Goal: Book appointment/travel/reservation

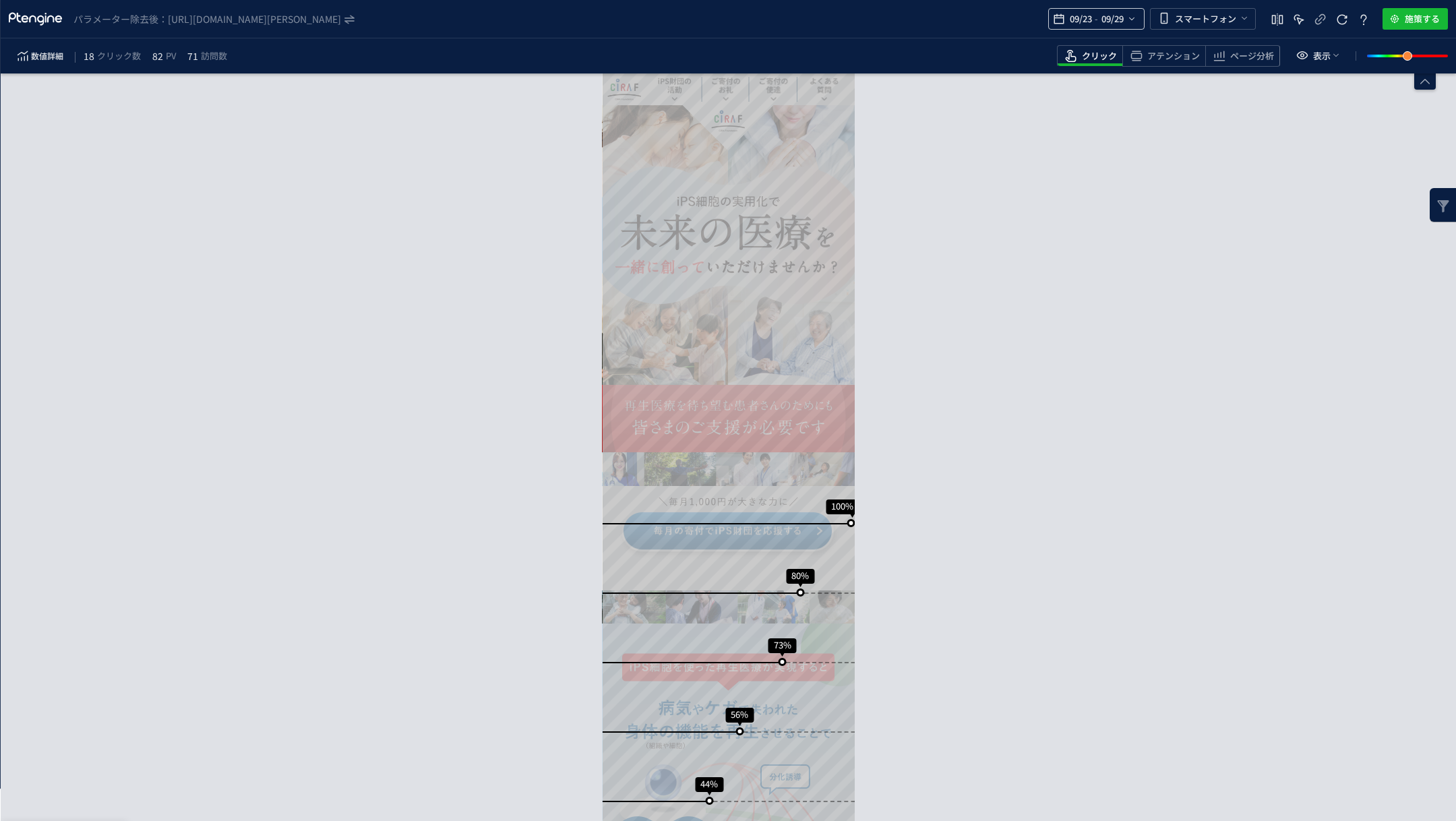
click at [1124, 19] on span "09/29" at bounding box center [1111, 19] width 28 height 27
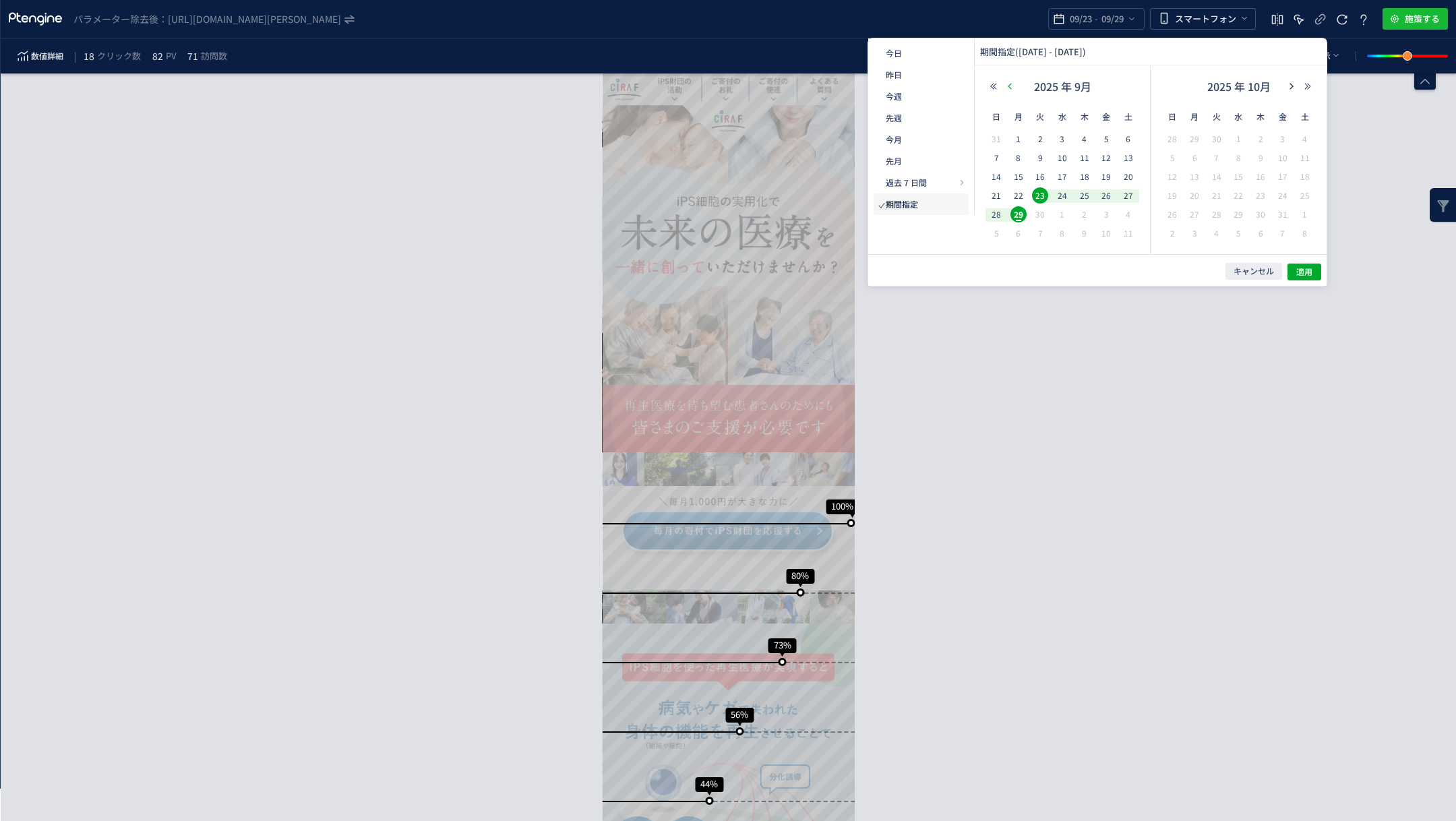
click at [1006, 87] on icon "button" at bounding box center [1009, 86] width 8 height 8
click at [1172, 160] on span "1" at bounding box center [1172, 157] width 16 height 16
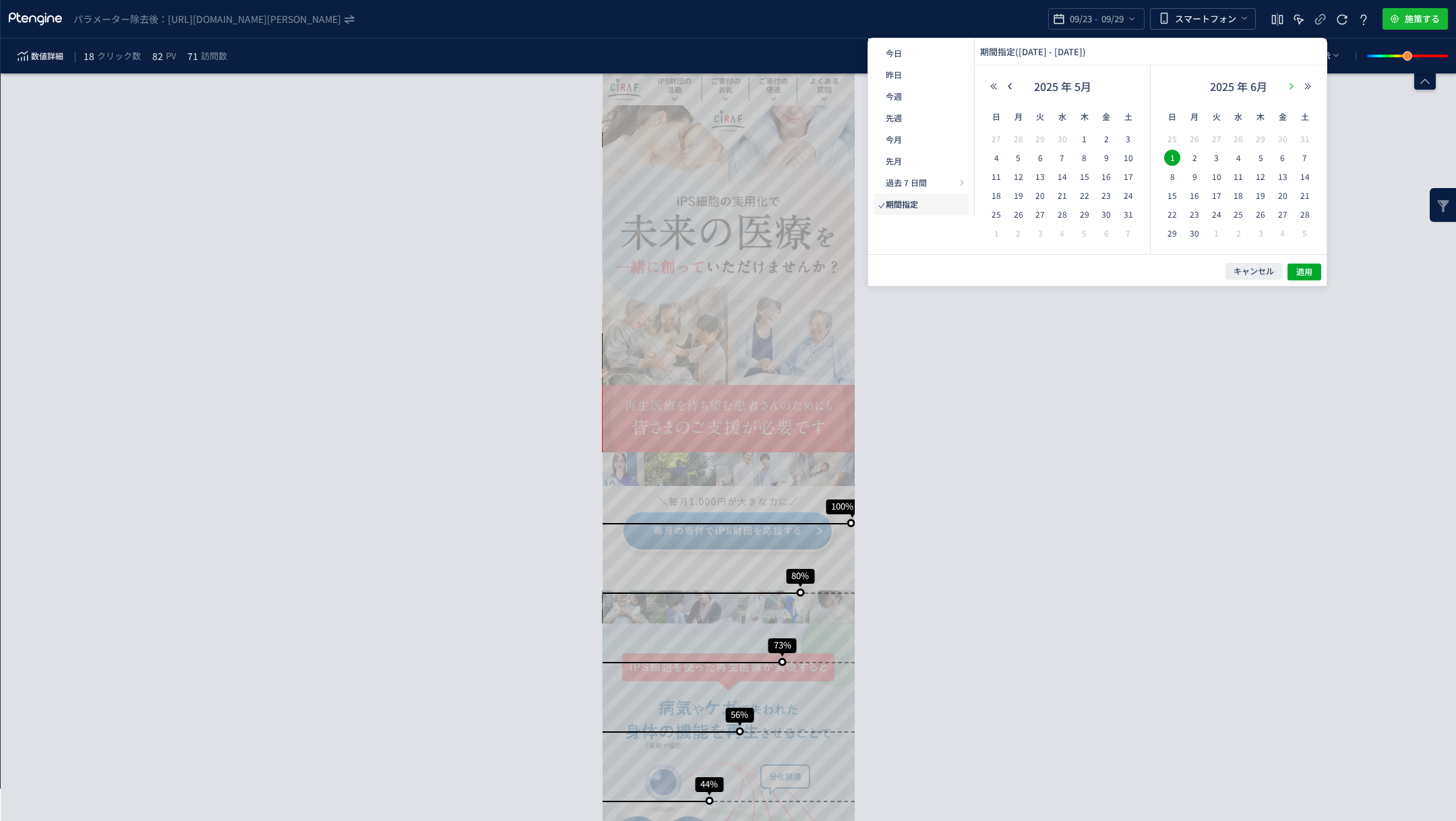
click at [1285, 89] on button "button" at bounding box center [1291, 87] width 16 height 10
click at [1293, 89] on icon "button" at bounding box center [1291, 86] width 8 height 8
click at [1194, 215] on span "29" at bounding box center [1194, 214] width 16 height 16
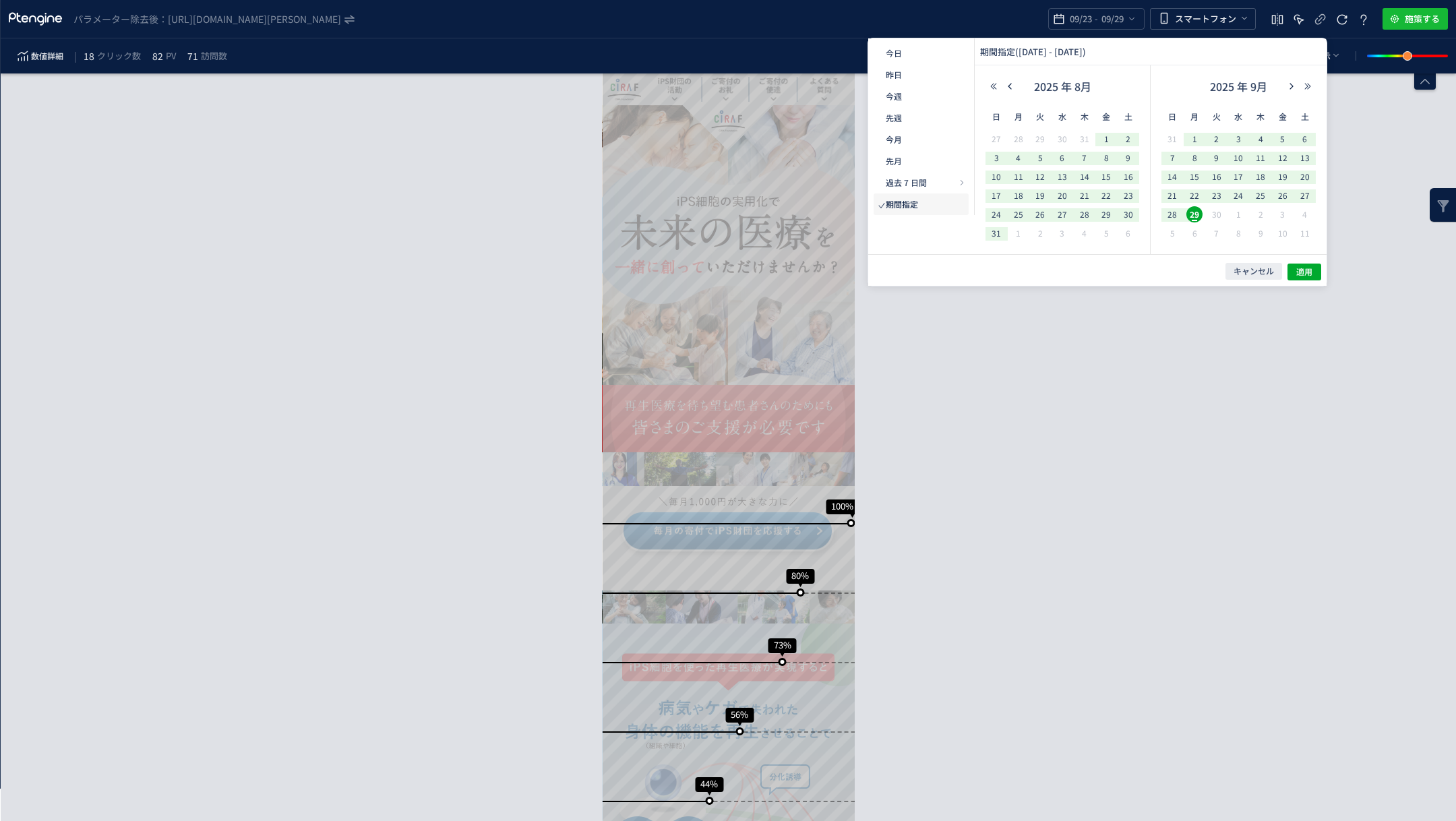
click at [1301, 279] on div "キャンセル 適用" at bounding box center [1098, 270] width 459 height 32
click at [1301, 275] on span "適用" at bounding box center [1304, 272] width 16 height 12
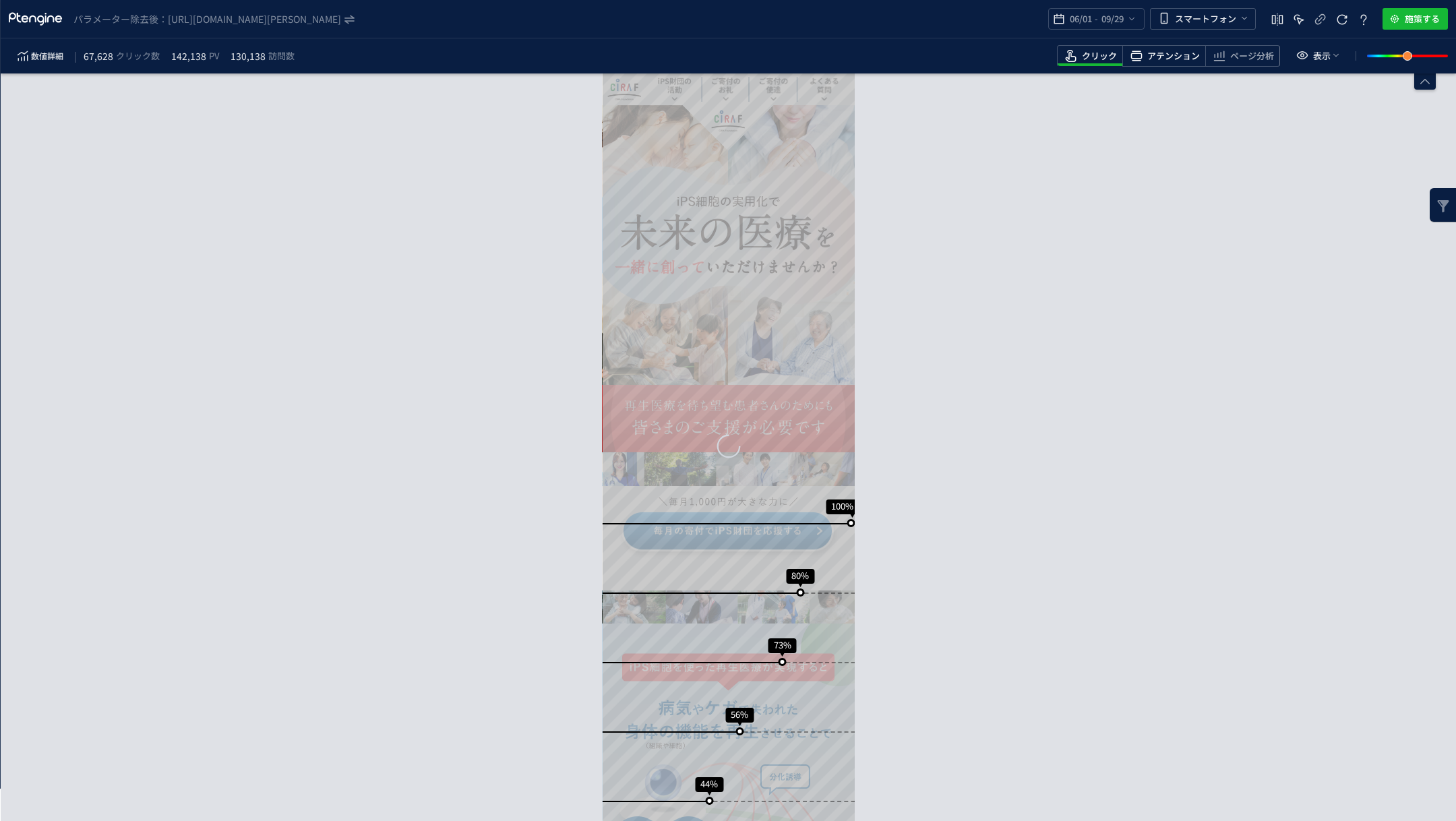
click at [1168, 45] on div "アテンション" at bounding box center [1163, 56] width 83 height 21
click at [1241, 64] on span "heatmap-toolbar" at bounding box center [1242, 65] width 73 height 3
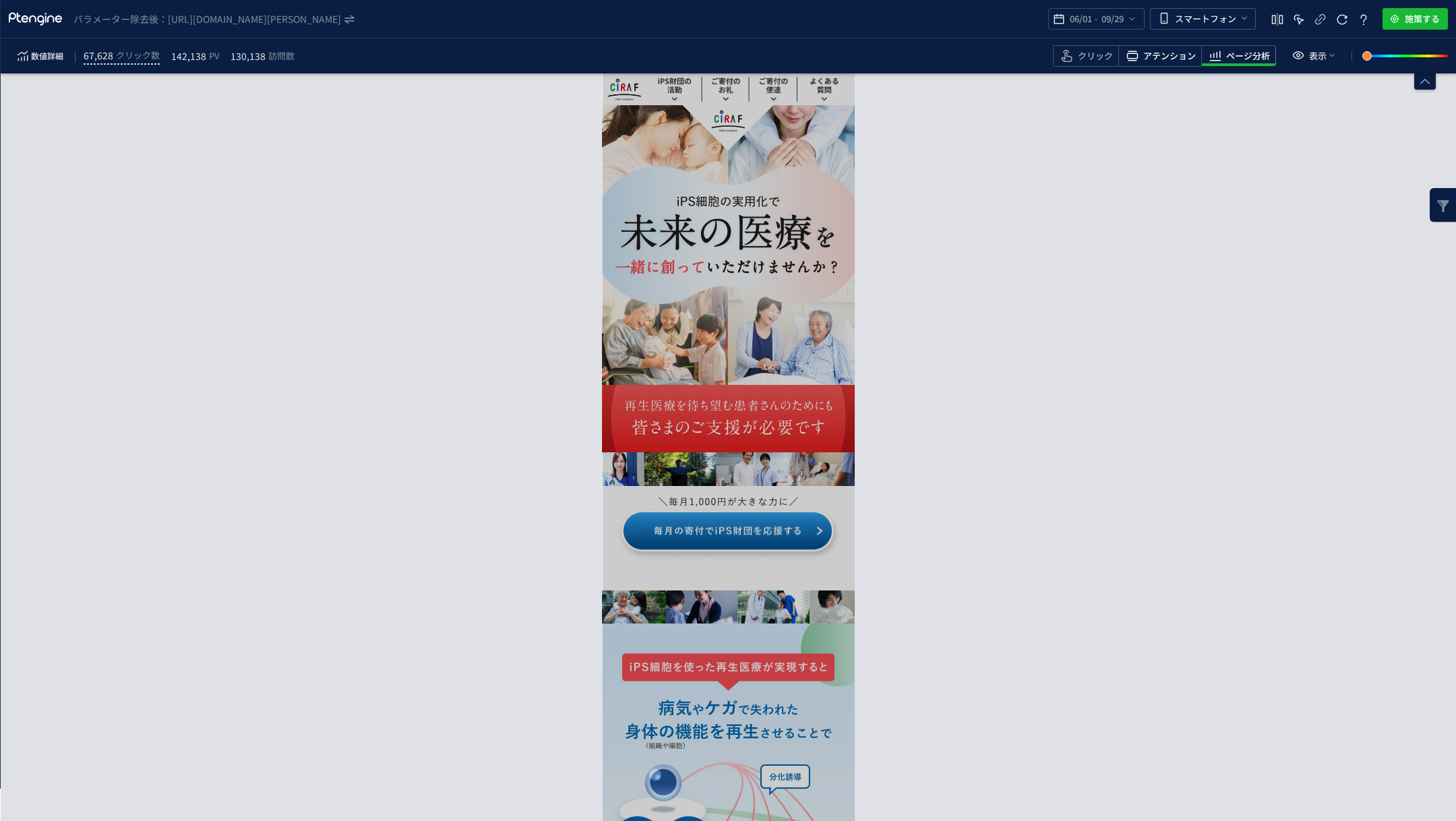
click at [1175, 57] on span "アテンション" at bounding box center [1169, 56] width 53 height 13
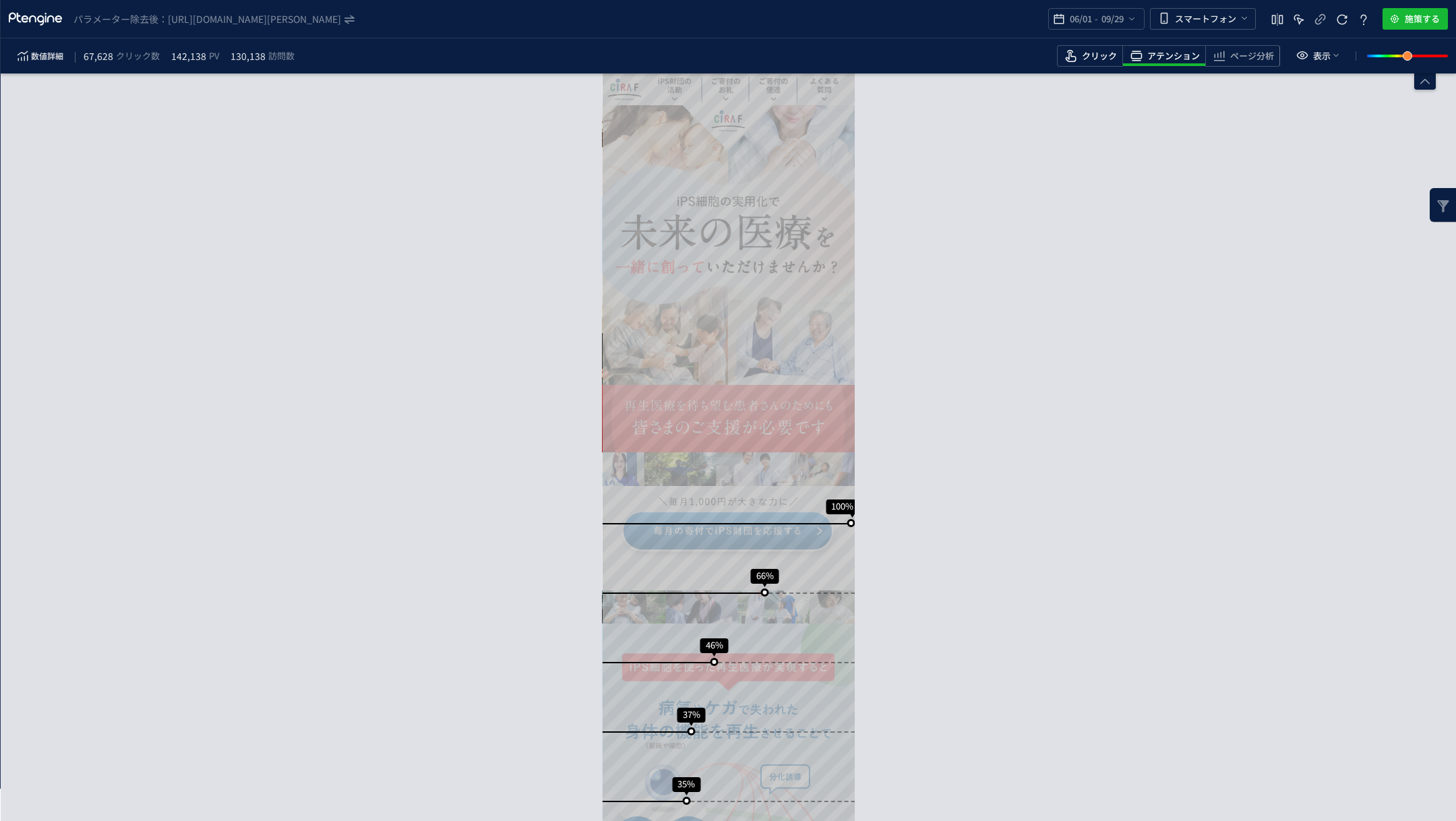
click at [1082, 55] on span "クリック" at bounding box center [1099, 56] width 35 height 13
click at [1292, 23] on icon "heatmap-top-bar" at bounding box center [1298, 19] width 16 height 16
